Goal: Contribute content: Contribute content

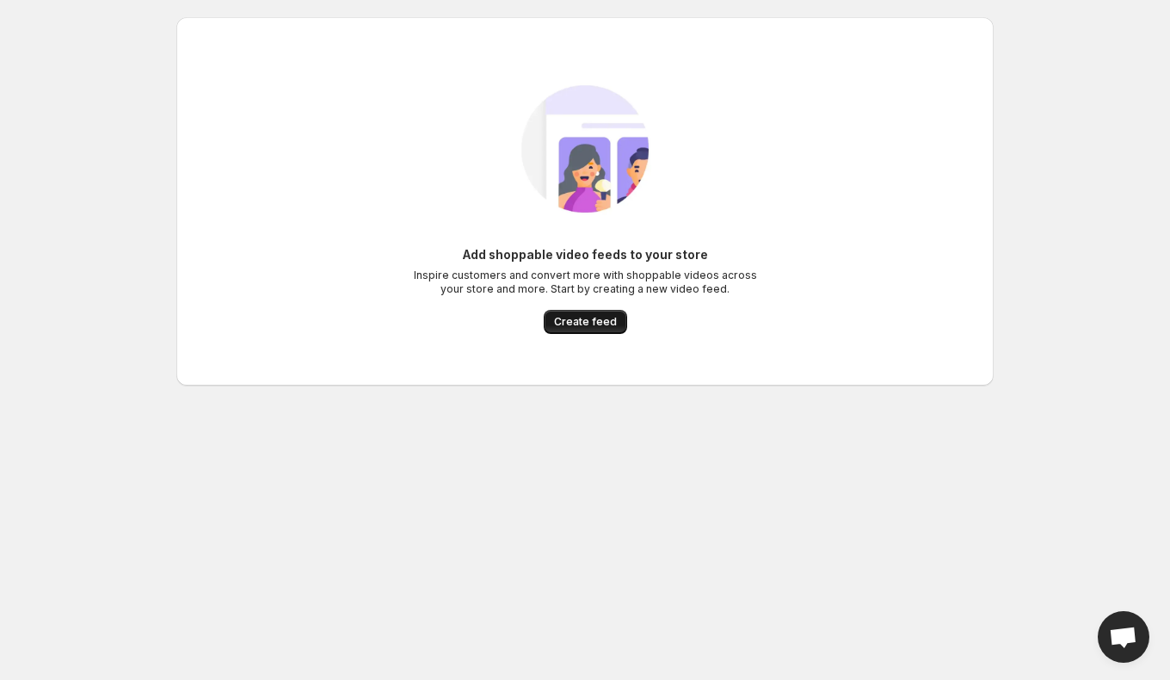
click at [563, 324] on span "Create feed" at bounding box center [585, 322] width 63 height 14
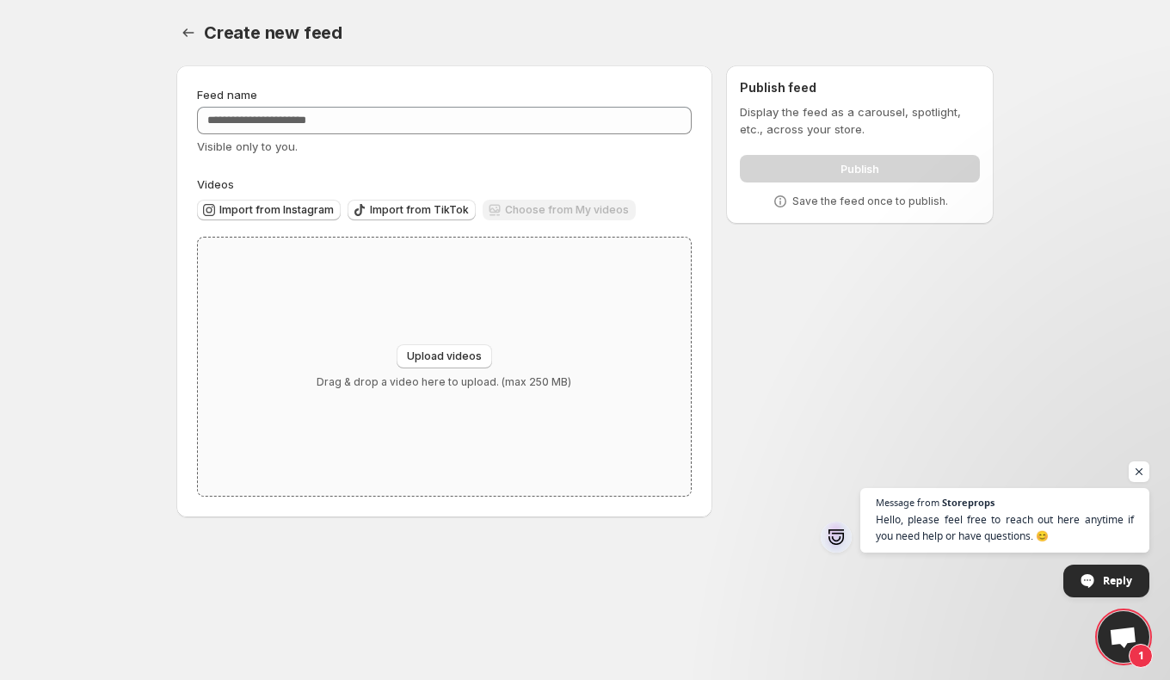
click at [480, 369] on div "Upload videos Drag & drop a video here to upload. (max 250 MB)" at bounding box center [444, 366] width 255 height 45
type input "**********"
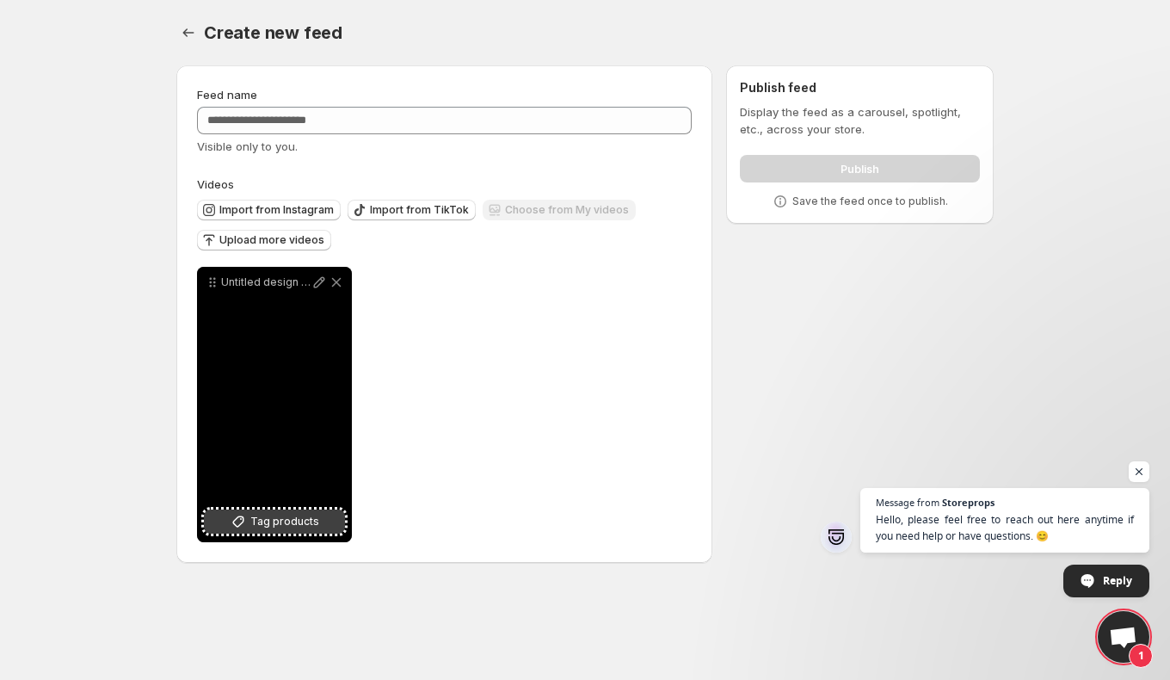
click at [282, 522] on span "Tag products" at bounding box center [284, 521] width 69 height 17
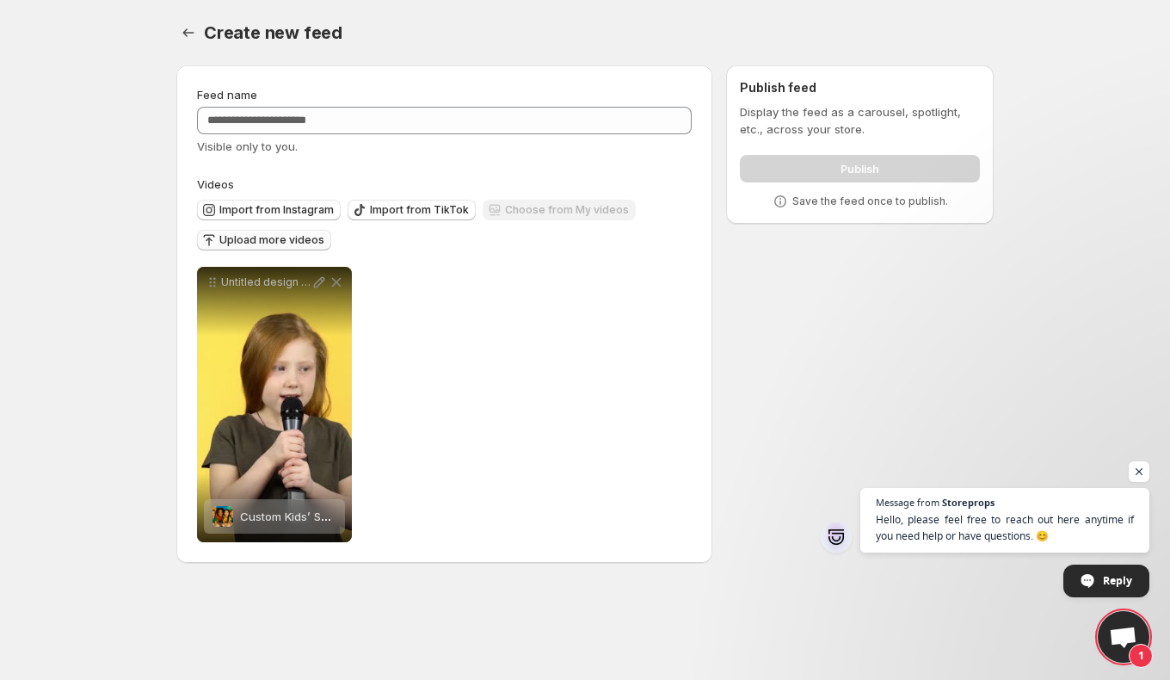
click at [274, 243] on span "Upload more videos" at bounding box center [271, 240] width 105 height 14
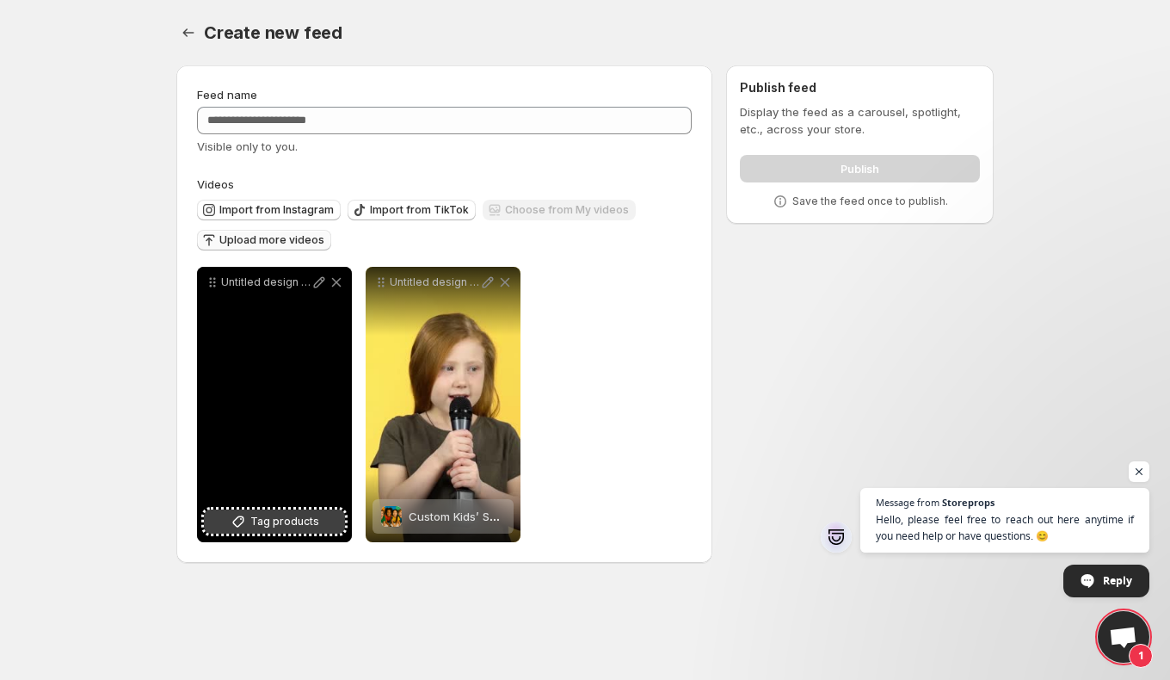
click at [303, 532] on button "Tag products" at bounding box center [274, 521] width 141 height 24
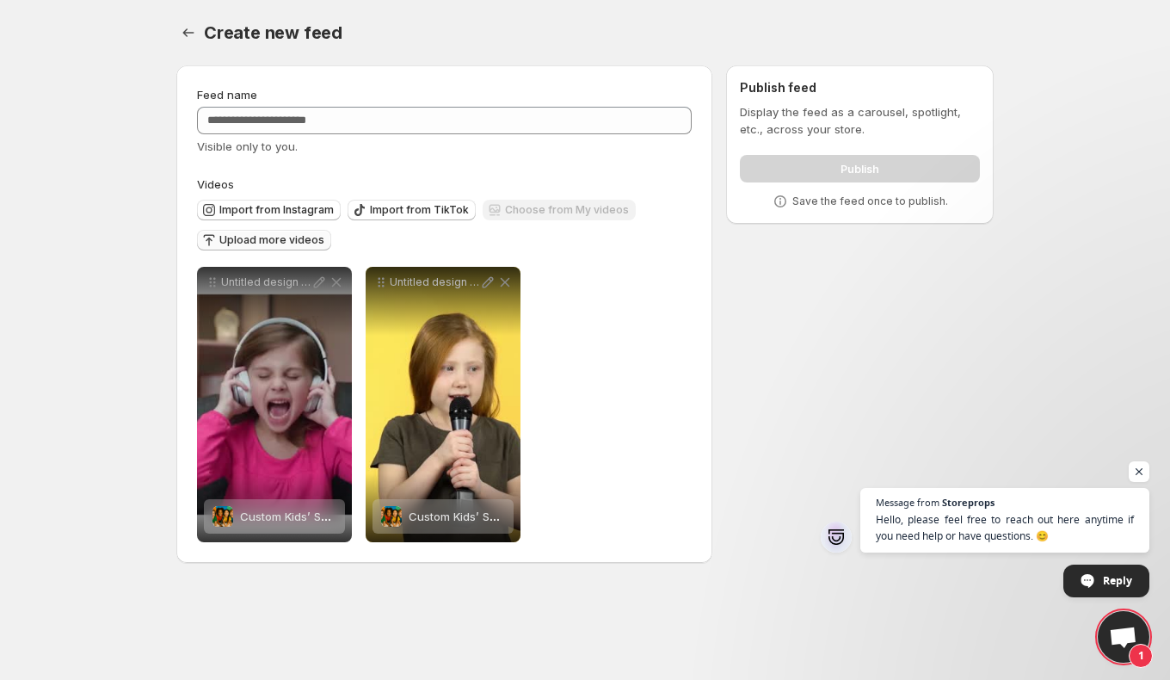
click at [250, 245] on span "Upload more videos" at bounding box center [271, 240] width 105 height 14
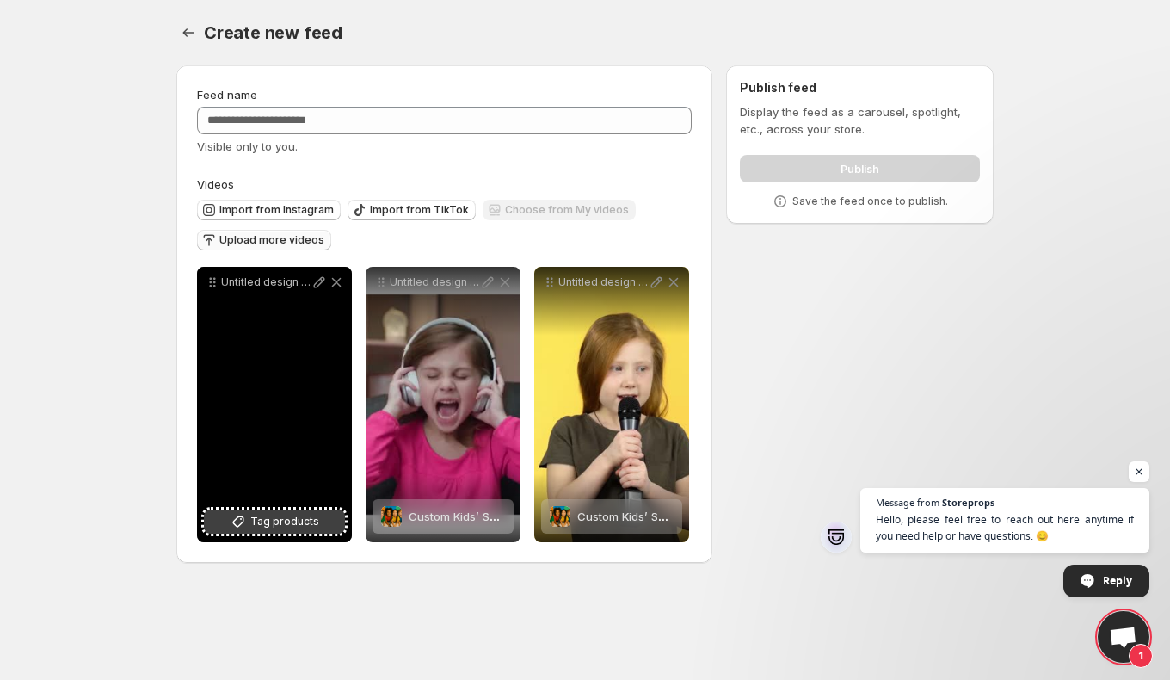
click at [302, 529] on span "Tag products" at bounding box center [284, 521] width 69 height 17
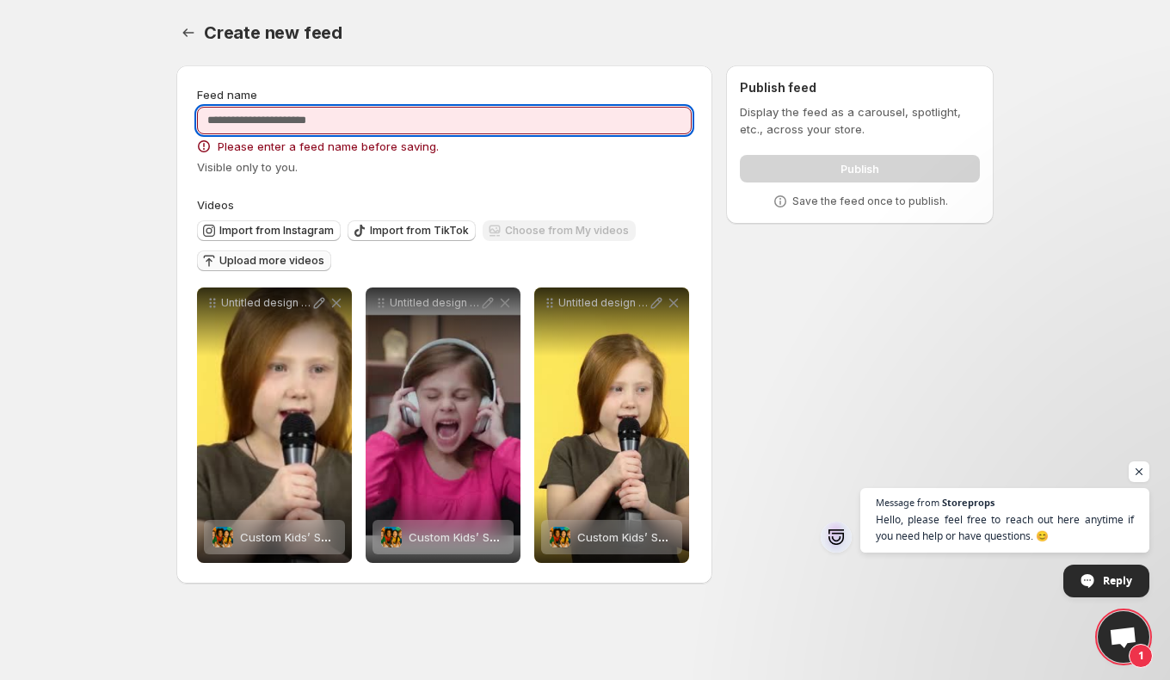
click at [337, 111] on input "Feed name" at bounding box center [444, 121] width 495 height 28
click at [213, 110] on input "****" at bounding box center [444, 121] width 495 height 28
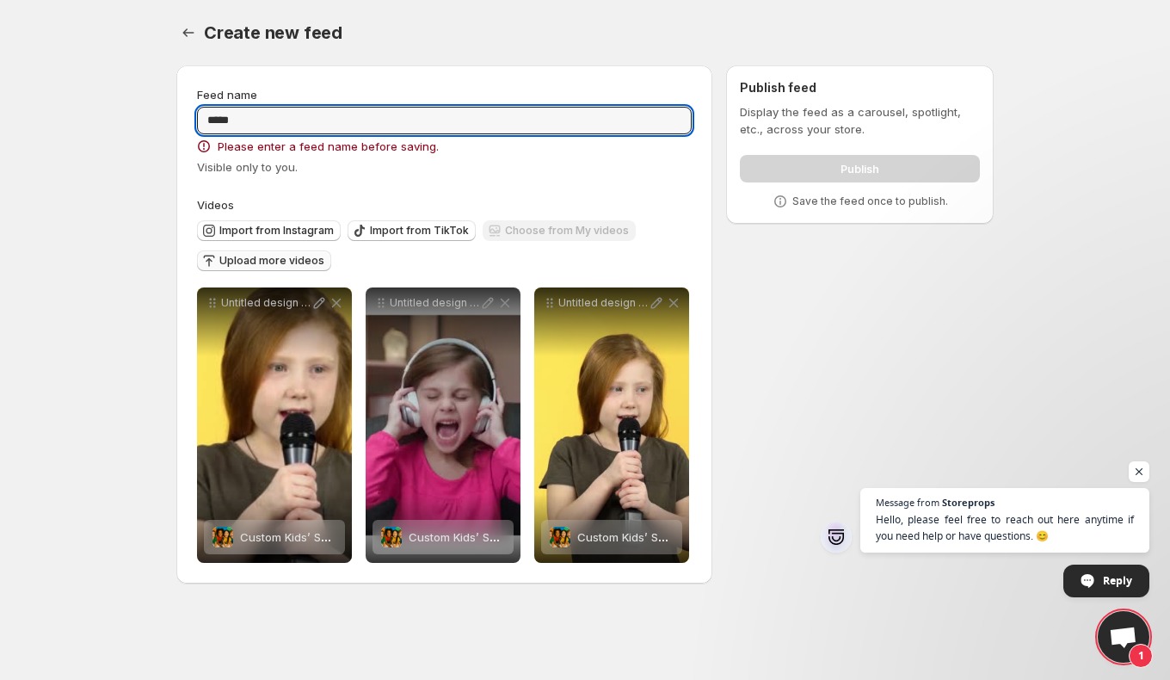
type input "****"
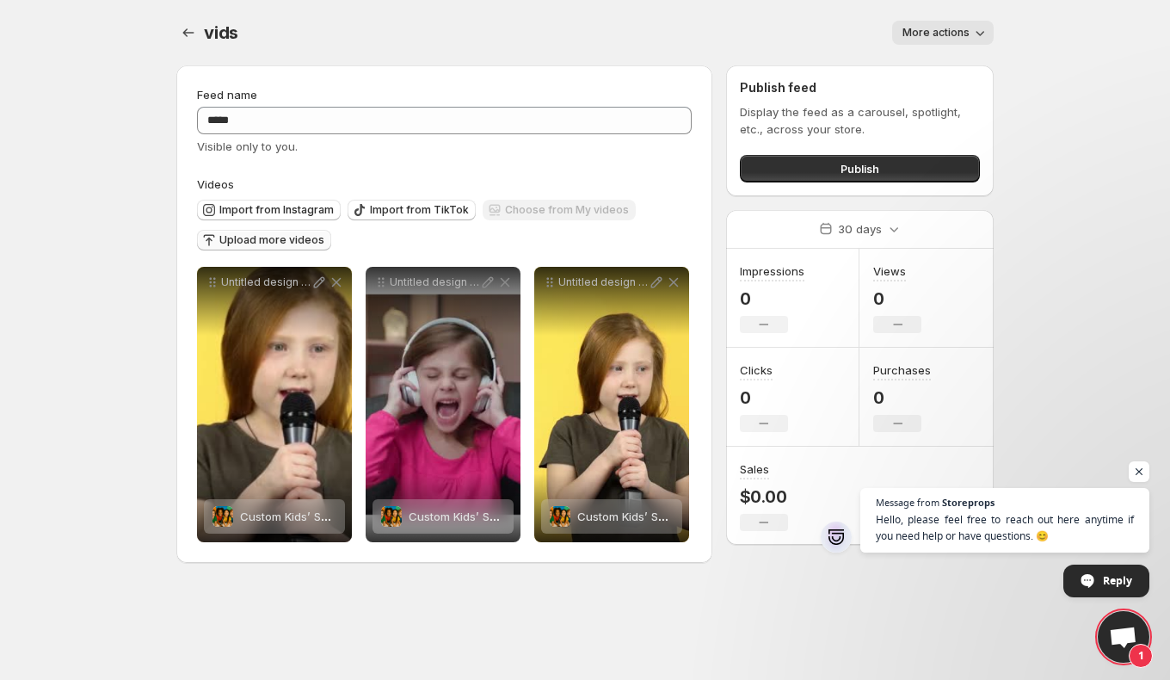
click at [280, 244] on span "Upload more videos" at bounding box center [271, 240] width 105 height 14
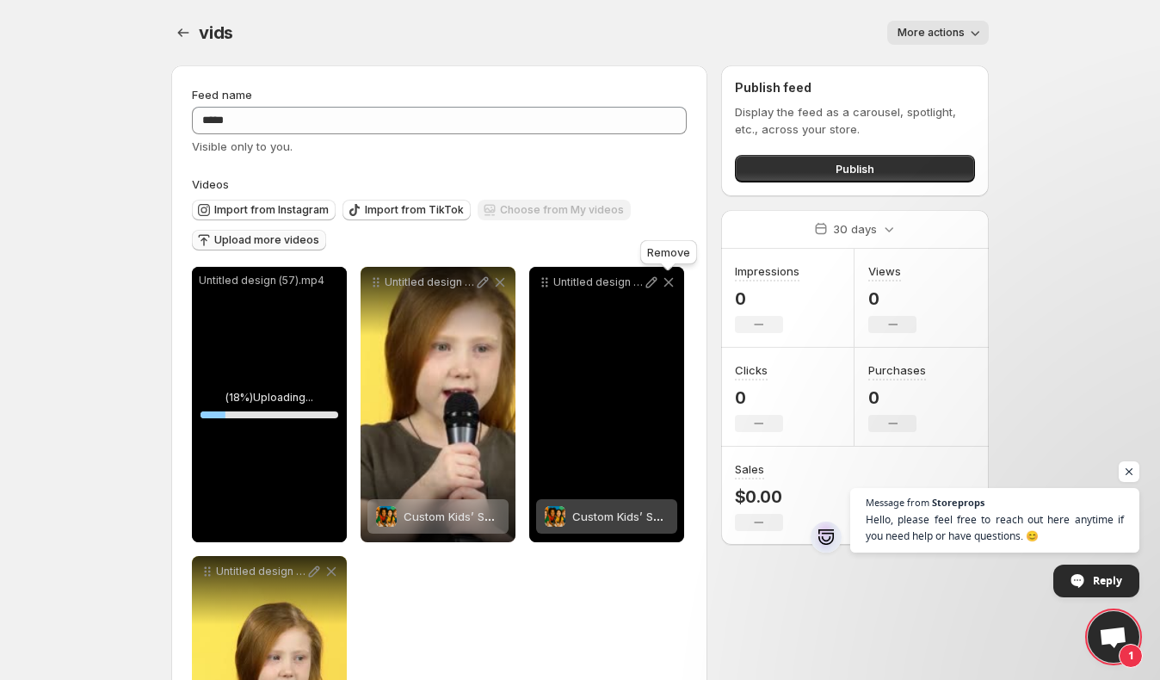
click at [672, 286] on icon at bounding box center [668, 282] width 17 height 17
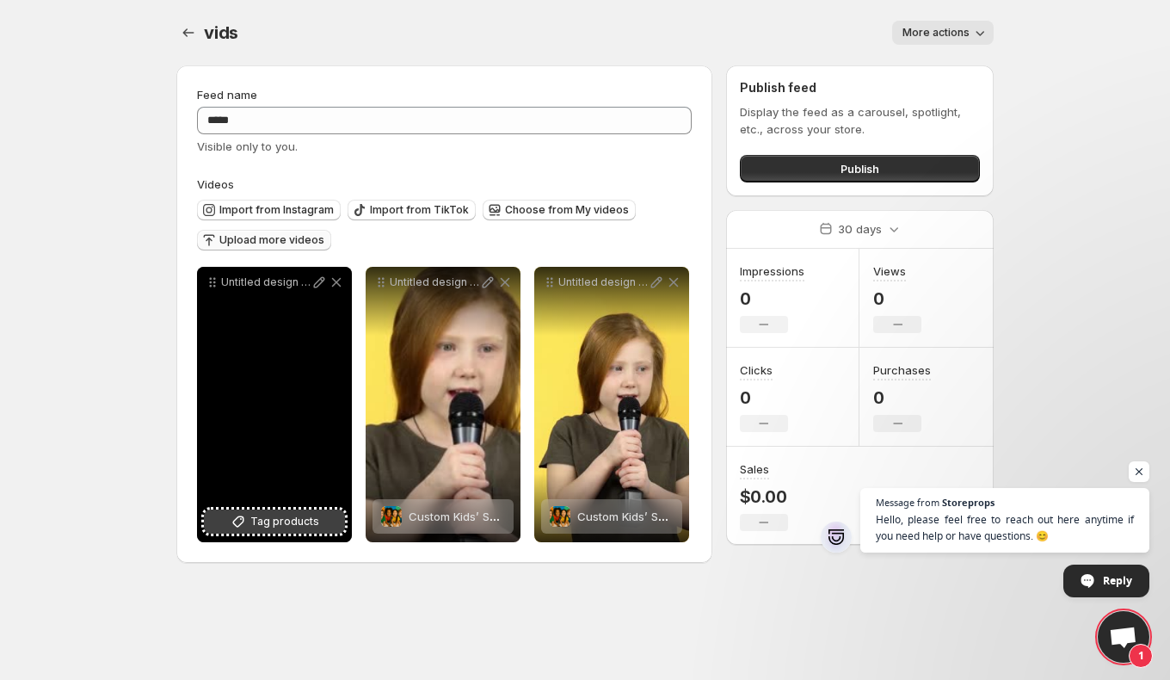
click at [303, 527] on span "Tag products" at bounding box center [284, 521] width 69 height 17
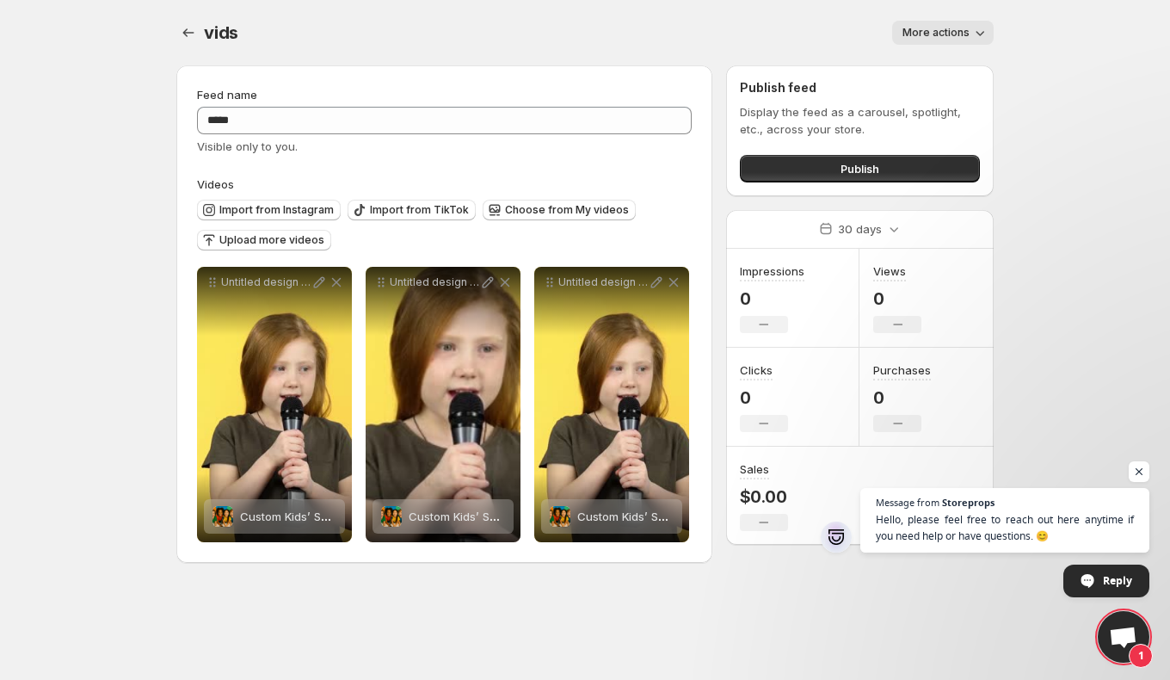
drag, startPoint x: 346, startPoint y: 210, endPoint x: 780, endPoint y: 402, distance: 475.0
click at [290, 247] on span "Upload more videos" at bounding box center [271, 240] width 105 height 14
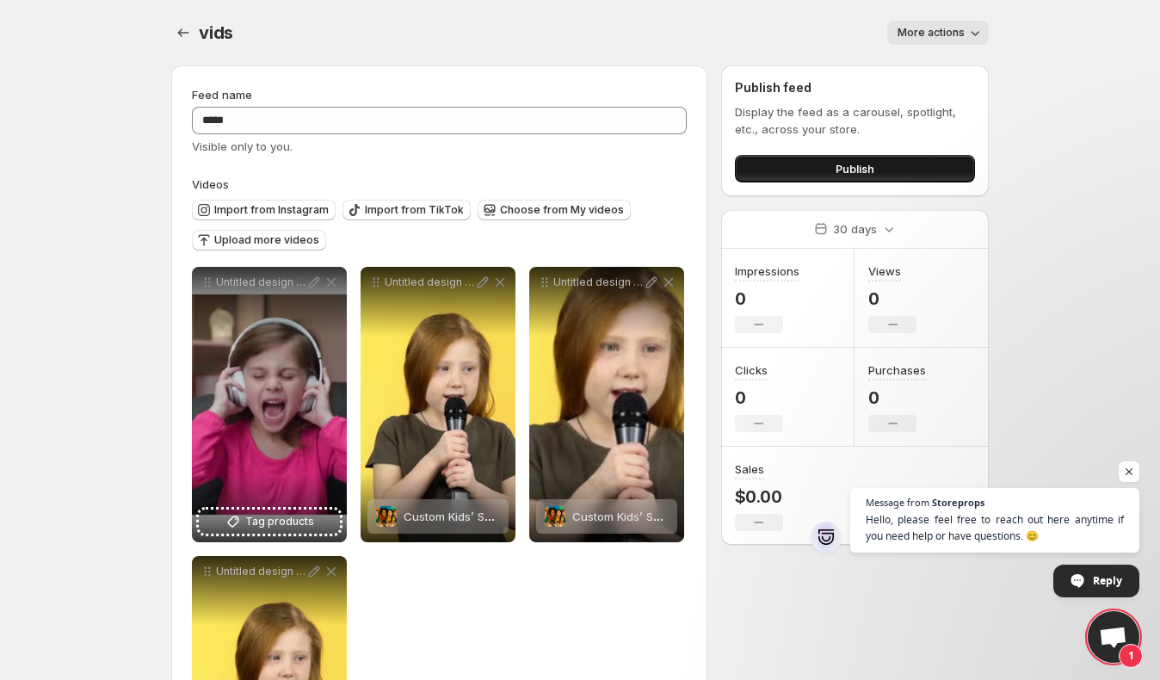
click at [781, 169] on button "Publish" at bounding box center [855, 169] width 240 height 28
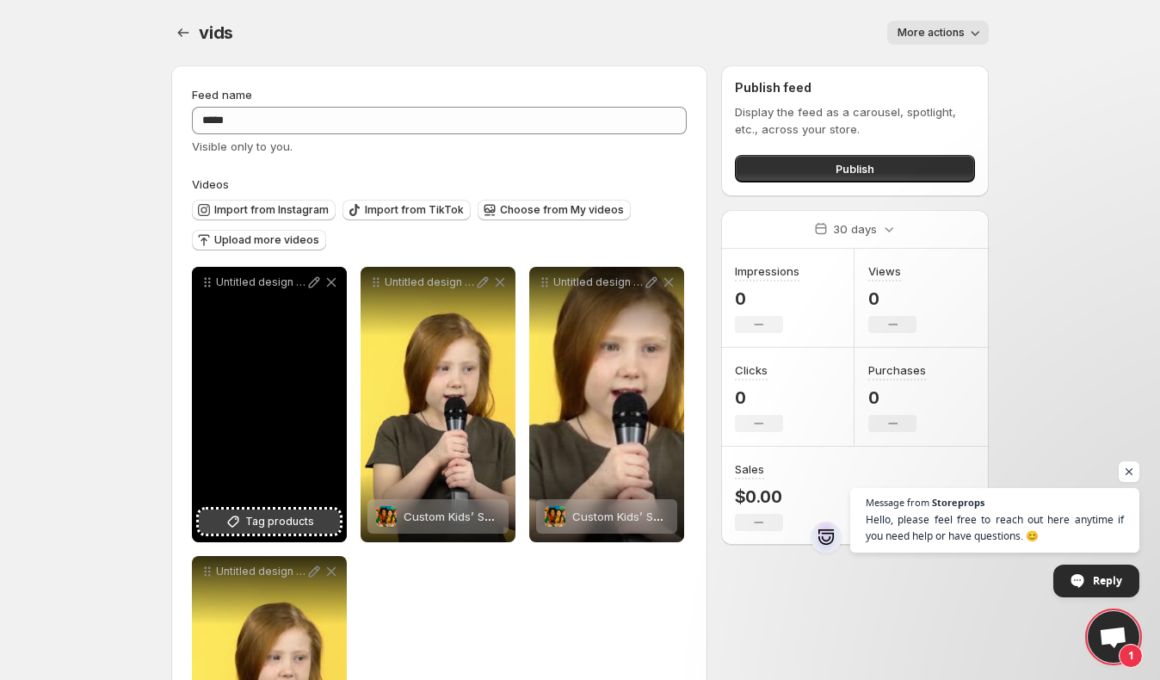
click at [263, 514] on span "Tag products" at bounding box center [279, 521] width 69 height 17
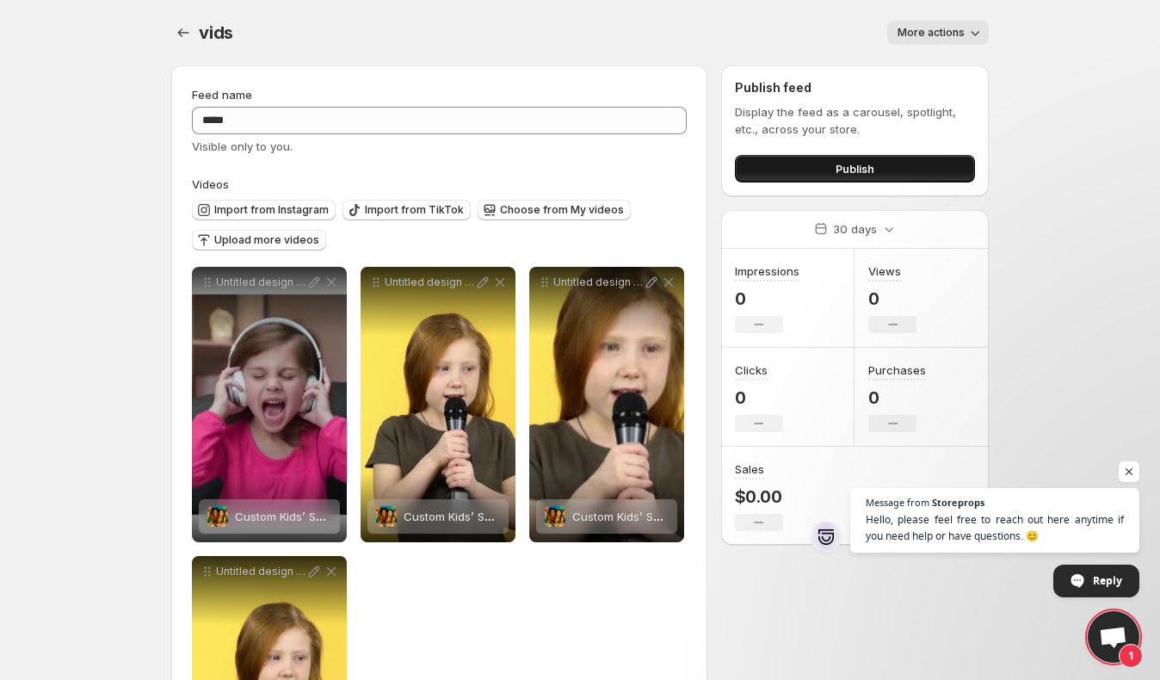
click at [883, 162] on button "Publish" at bounding box center [855, 169] width 240 height 28
click at [801, 168] on button "Publish" at bounding box center [855, 169] width 240 height 28
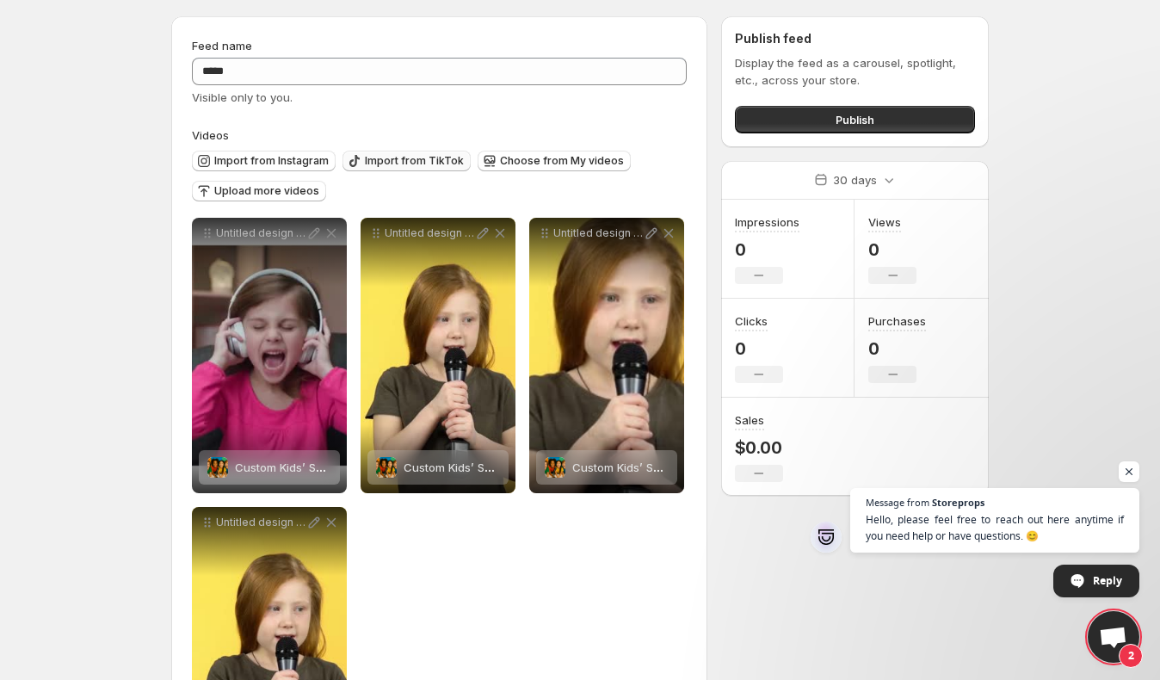
scroll to position [194, 0]
